Goal: Find specific page/section: Find specific page/section

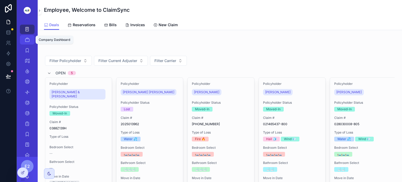
click at [25, 41] on icon "scrollable content" at bounding box center [27, 39] width 5 height 5
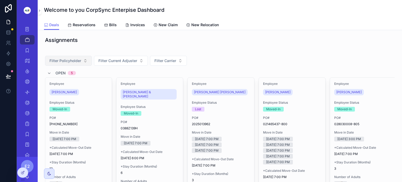
click at [85, 59] on button "Filter Policyholder" at bounding box center [68, 61] width 47 height 10
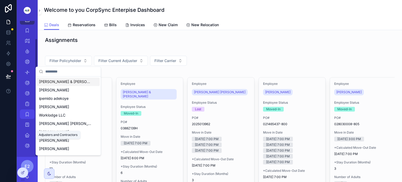
scroll to position [20, 0]
